Goal: Task Accomplishment & Management: Manage account settings

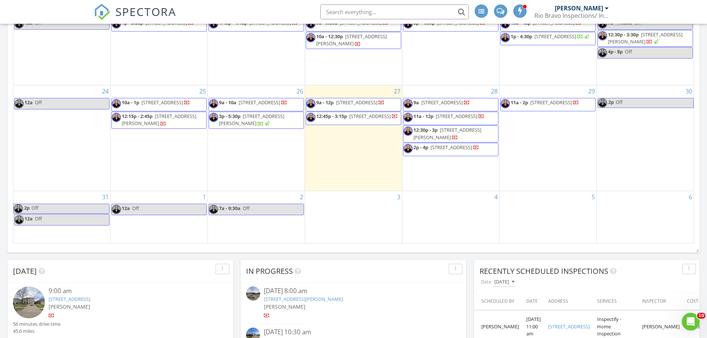
scroll to position [983, 718]
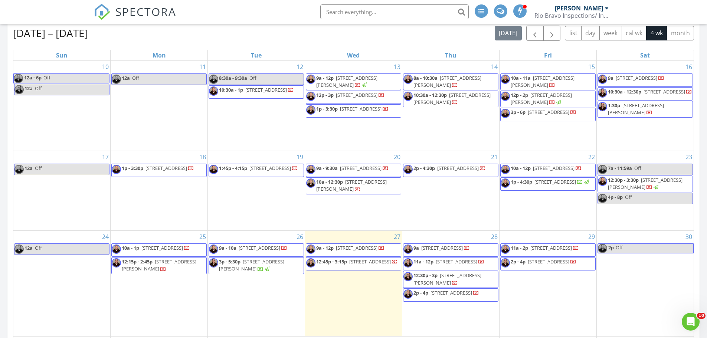
scroll to position [408, 0]
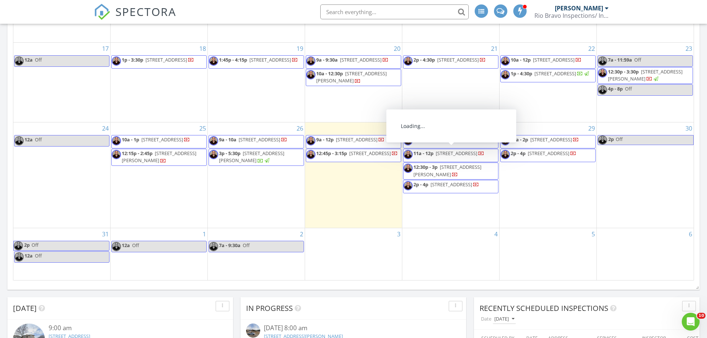
click at [572, 160] on span "2p - 4p 3832 German Pointer Way, Fort Worth 76123" at bounding box center [538, 155] width 76 height 11
